Goal: Information Seeking & Learning: Ask a question

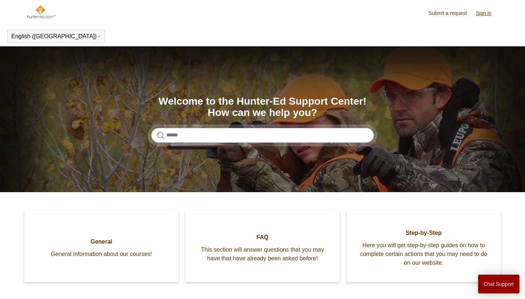
click at [483, 13] on link "Sign in" at bounding box center [487, 13] width 23 height 8
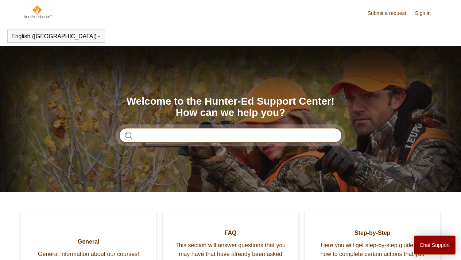
click at [140, 132] on input "Search" at bounding box center [230, 135] width 222 height 15
type input "**********"
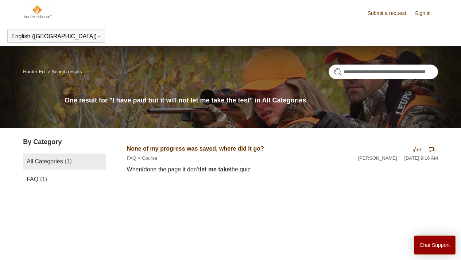
click at [211, 149] on link "None of my progress was saved, where did it go?" at bounding box center [195, 148] width 137 height 6
